Goal: Ask a question

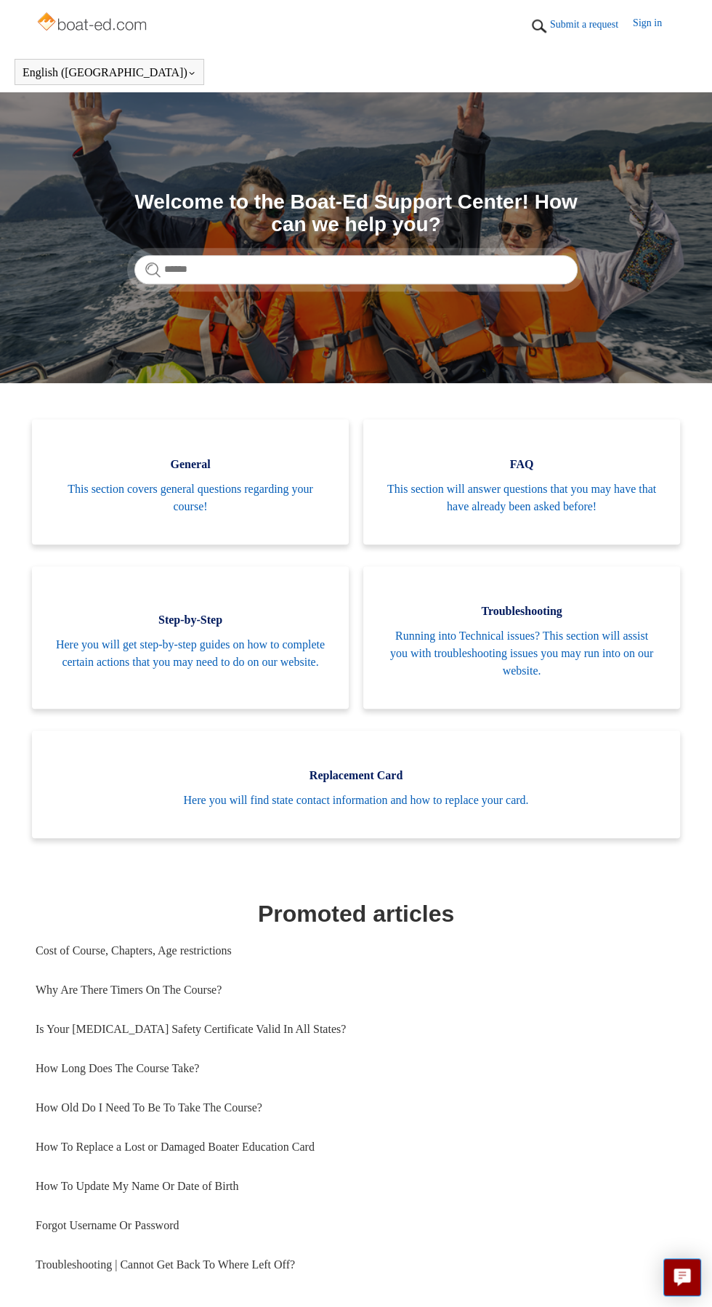
click at [590, 20] on link "Submit a request" at bounding box center [591, 24] width 83 height 15
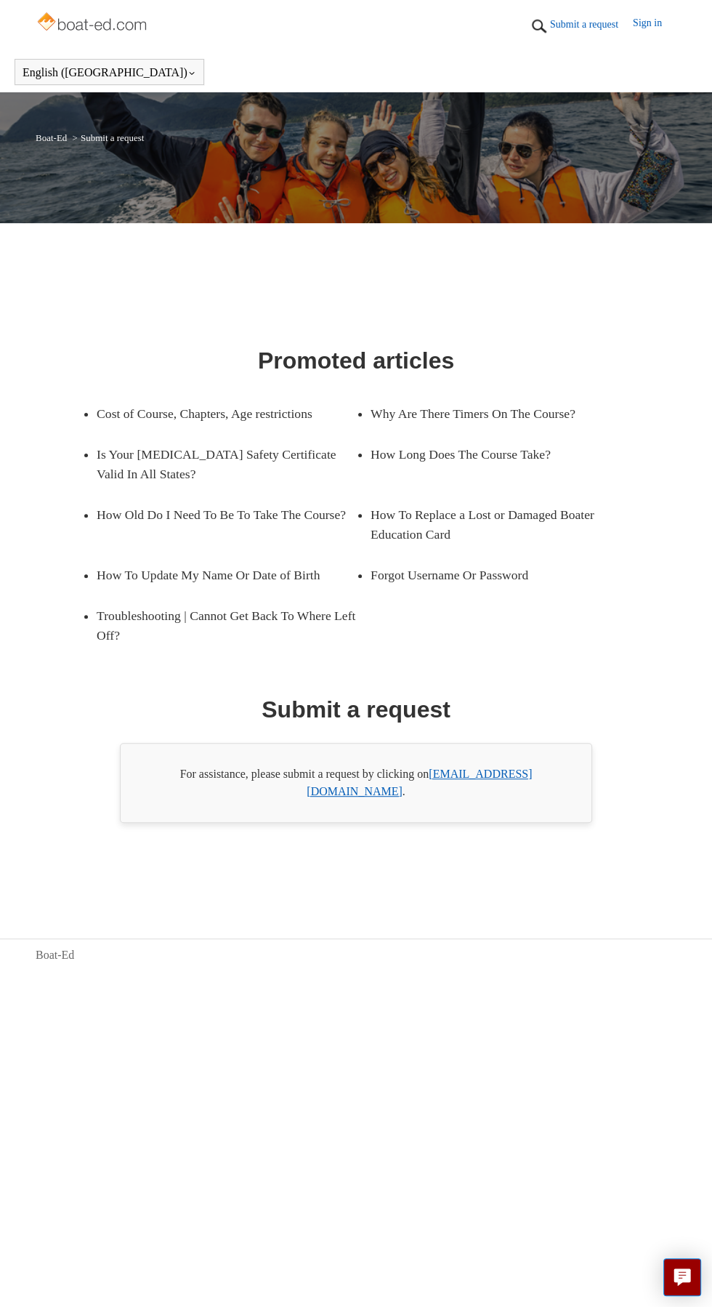
click at [528, 797] on link "[EMAIL_ADDRESS][DOMAIN_NAME]" at bounding box center [419, 783] width 225 height 30
click at [569, 31] on link "Submit a request" at bounding box center [591, 24] width 83 height 15
click at [596, 25] on link "Submit a request" at bounding box center [591, 24] width 83 height 15
click at [578, 20] on link "Submit a request" at bounding box center [591, 24] width 83 height 15
click at [524, 797] on link "[EMAIL_ADDRESS][DOMAIN_NAME]" at bounding box center [419, 783] width 225 height 30
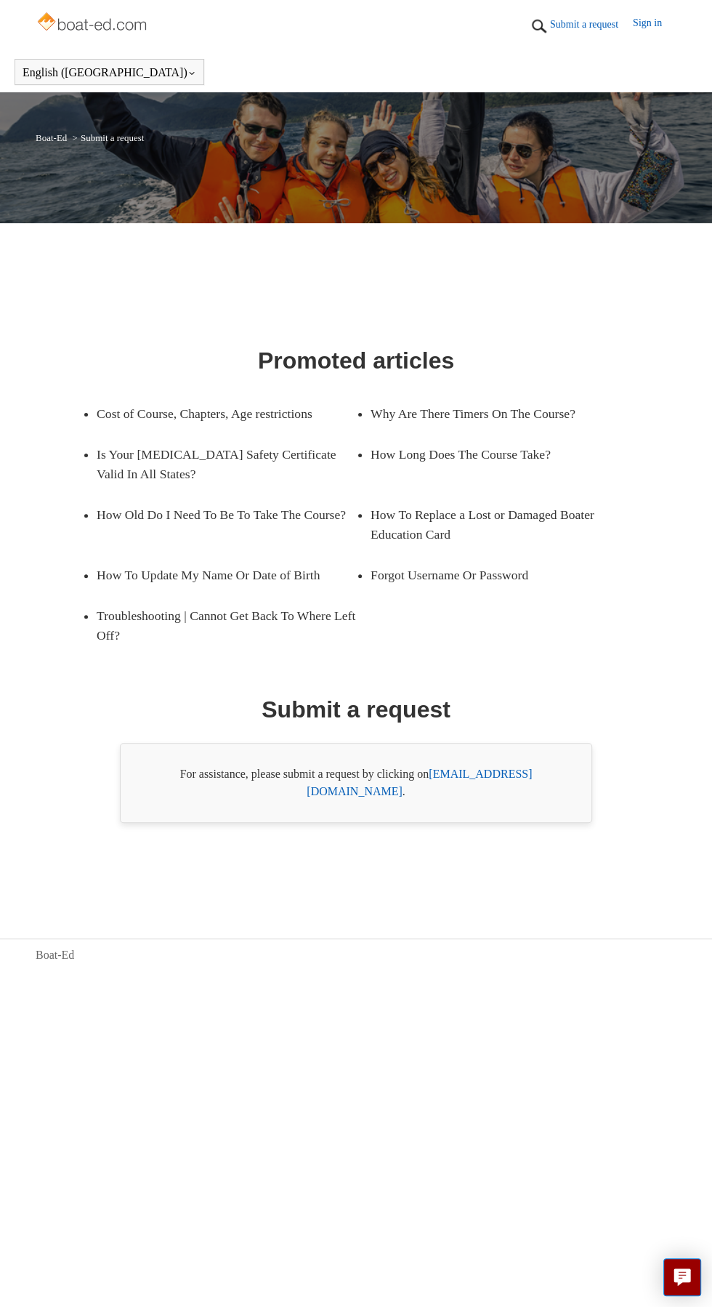
click at [663, 22] on link "Sign in" at bounding box center [655, 26] width 44 height 22
